Goal: Find contact information: Find contact information

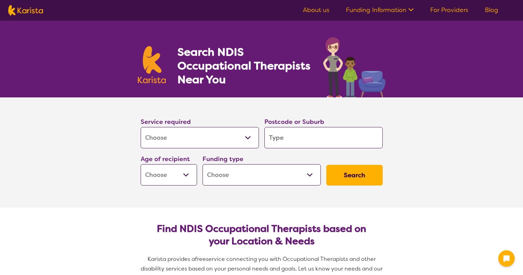
select select "[MEDICAL_DATA]"
click at [286, 136] on input "search" at bounding box center [324, 137] width 118 height 21
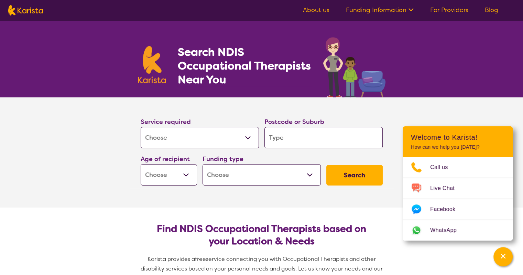
type input "4"
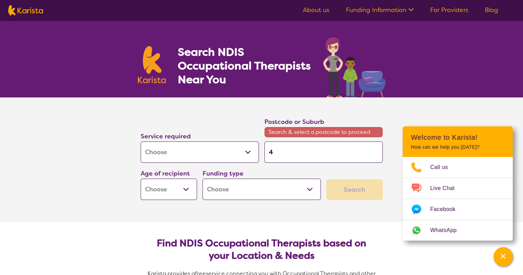
type input "41"
type input "412"
type input "4124"
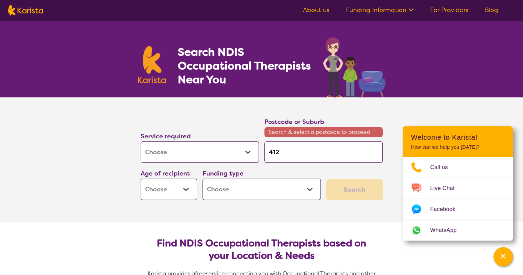
type input "4124"
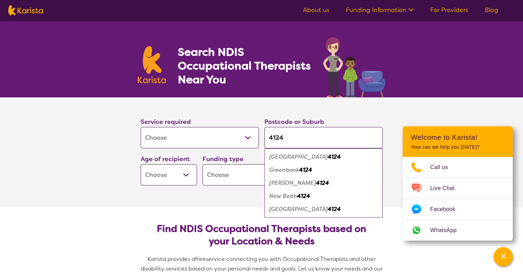
type input "4124"
click at [309, 156] on em "[GEOGRAPHIC_DATA]" at bounding box center [298, 156] width 58 height 7
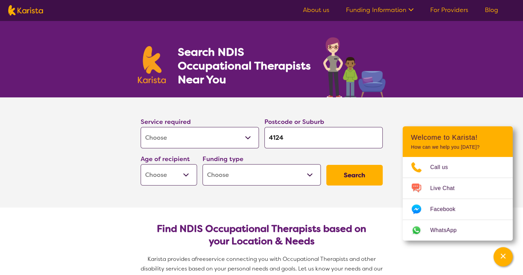
click at [184, 172] on select "Early Childhood - 0 to 9 Child - 10 to 11 Adolescent - 12 to 17 Adult - 18 to 6…" at bounding box center [169, 174] width 56 height 21
select select "CH"
click at [141, 164] on select "Early Childhood - 0 to 9 Child - 10 to 11 Adolescent - 12 to 17 Adult - 18 to 6…" at bounding box center [169, 174] width 56 height 21
select select "CH"
click at [307, 176] on select "Home Care Package (HCP) National Disability Insurance Scheme (NDIS) I don't know" at bounding box center [262, 174] width 118 height 21
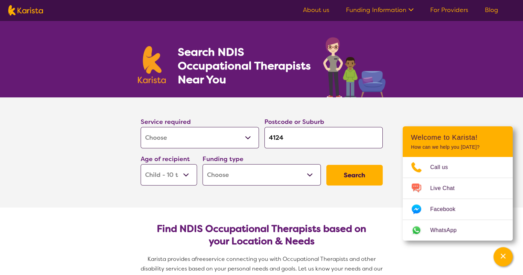
select select "NDIS"
click at [203, 164] on select "Home Care Package (HCP) National Disability Insurance Scheme (NDIS) I don't know" at bounding box center [262, 174] width 118 height 21
select select "NDIS"
click at [345, 173] on button "Search" at bounding box center [354, 175] width 56 height 21
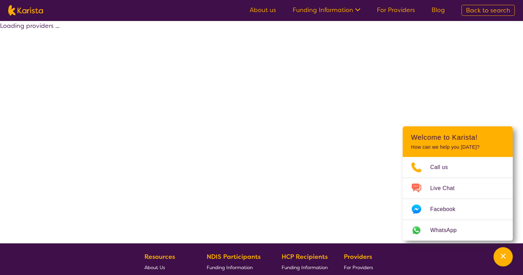
select select "by_score"
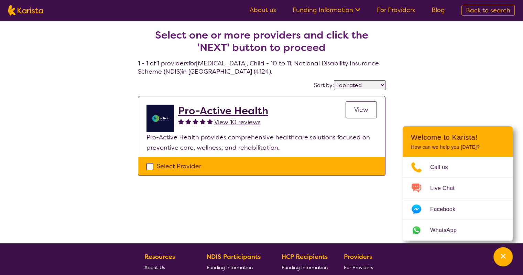
scroll to position [34, 0]
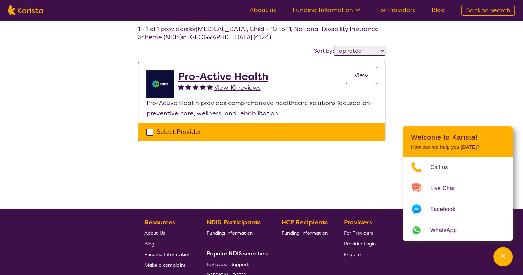
click at [365, 73] on span "View" at bounding box center [361, 75] width 14 height 8
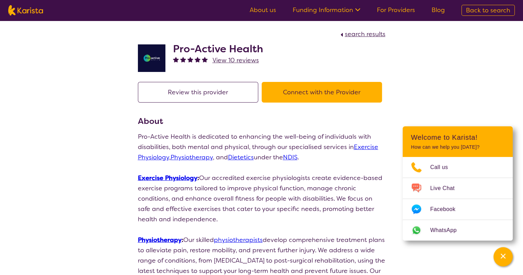
click at [297, 92] on button "Connect with the Provider" at bounding box center [322, 92] width 120 height 21
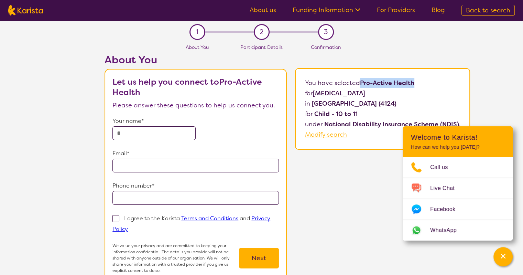
drag, startPoint x: 362, startPoint y: 82, endPoint x: 415, endPoint y: 82, distance: 53.3
click at [415, 82] on p "You have selected Pro-Active Health for [MEDICAL_DATA] in [GEOGRAPHIC_DATA] (41…" at bounding box center [383, 109] width 156 height 62
copy b "Pro-Active Health"
